Goal: Information Seeking & Learning: Learn about a topic

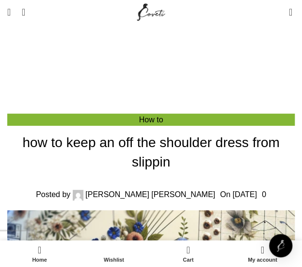
click at [0, 0] on link at bounding box center [0, 0] width 0 height 0
